Goal: Find specific page/section

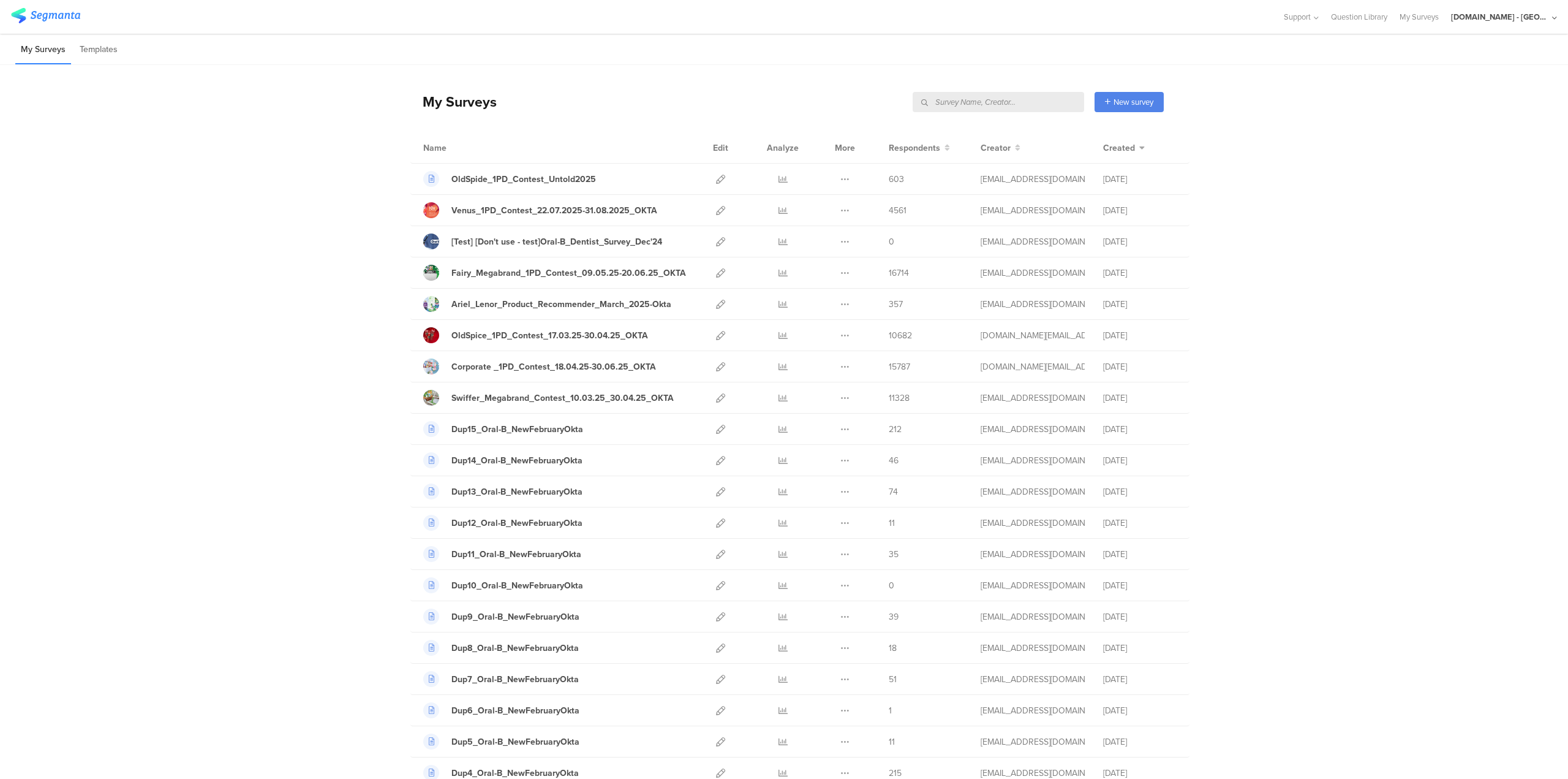
click at [1012, 101] on input "text" at bounding box center [998, 102] width 172 height 20
type input "sampling"
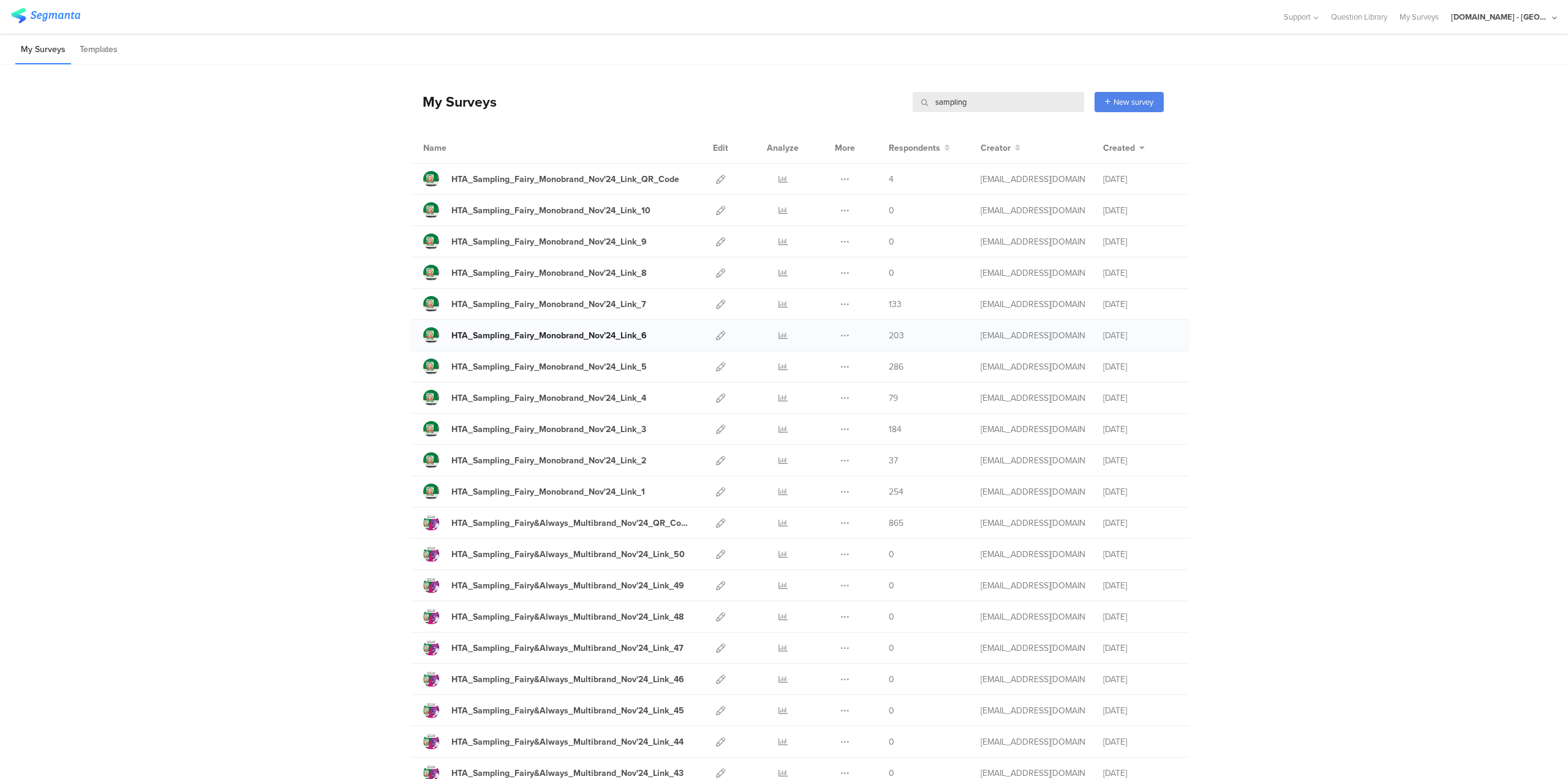
click at [559, 337] on div "HTA_Sampling_Fairy_Monobrand_Nov'24_Link_6" at bounding box center [549, 335] width 196 height 13
click at [719, 426] on icon at bounding box center [720, 429] width 9 height 9
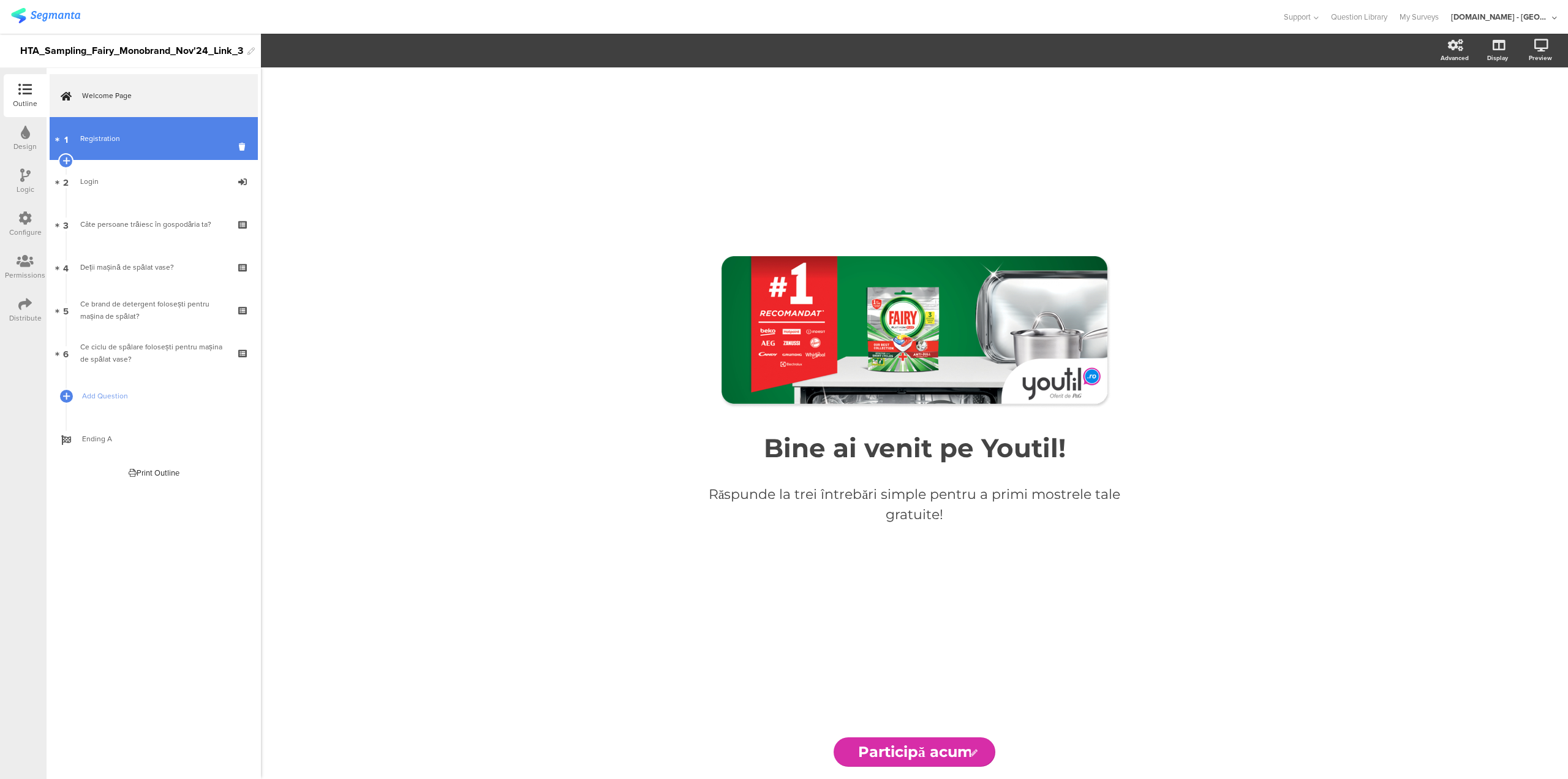
click at [105, 137] on div "Registration" at bounding box center [153, 138] width 146 height 12
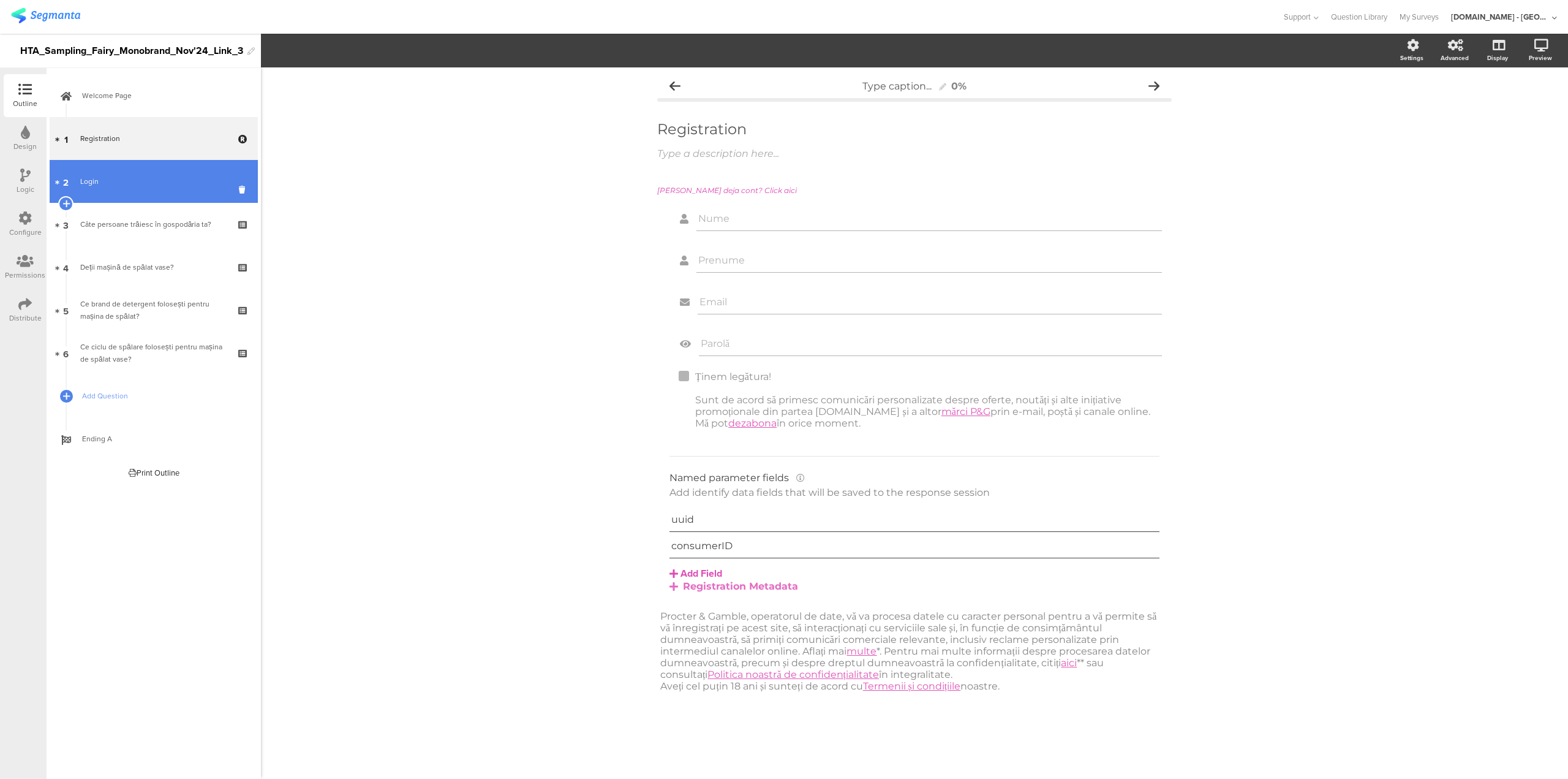
click at [107, 168] on link "2 Login" at bounding box center [153, 182] width 208 height 43
